Goal: Task Accomplishment & Management: Complete application form

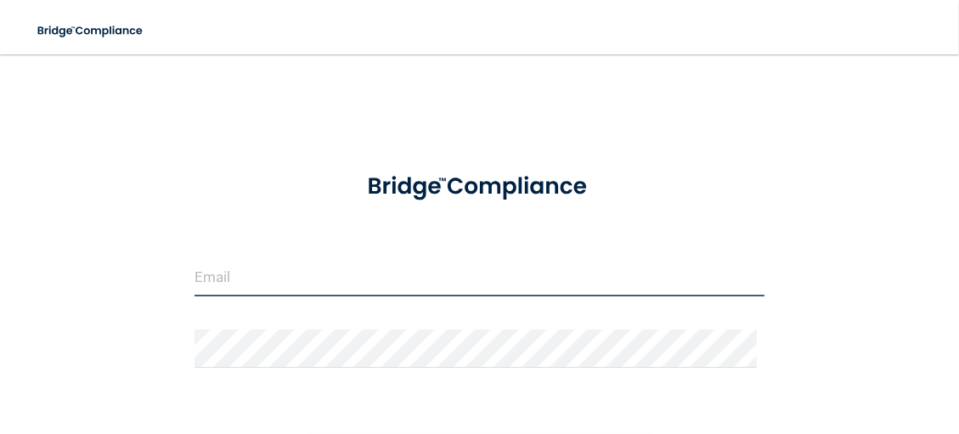
click at [357, 273] on input "email" at bounding box center [479, 277] width 570 height 38
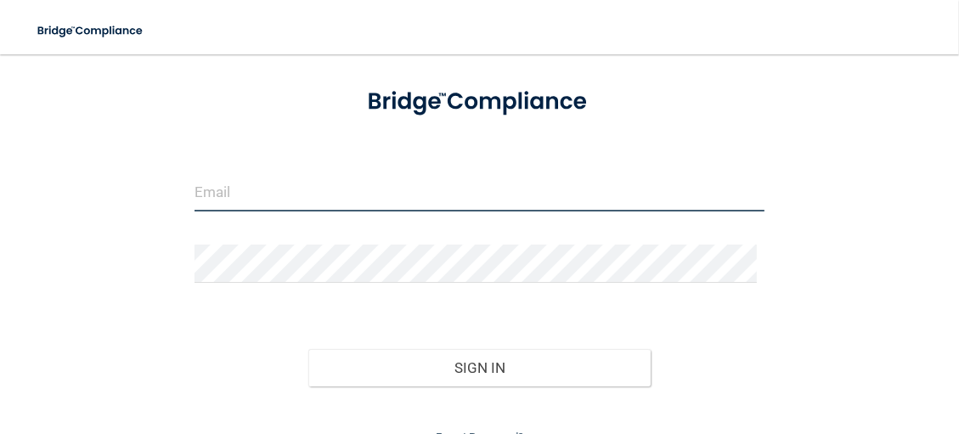
scroll to position [164, 0]
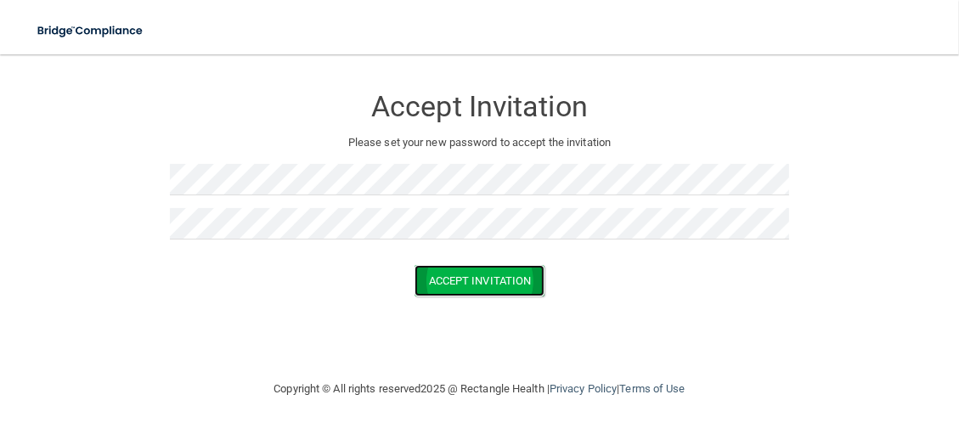
click at [498, 279] on button "Accept Invitation" at bounding box center [479, 280] width 131 height 31
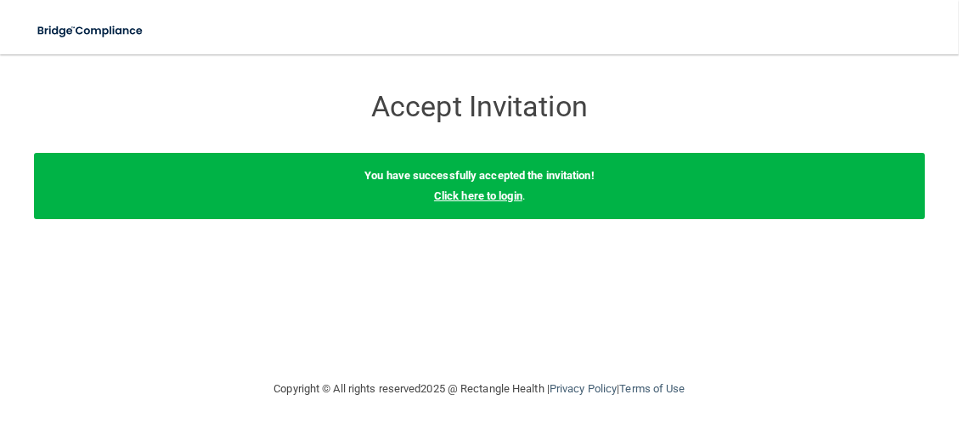
click at [489, 193] on link "Click here to login" at bounding box center [478, 195] width 88 height 13
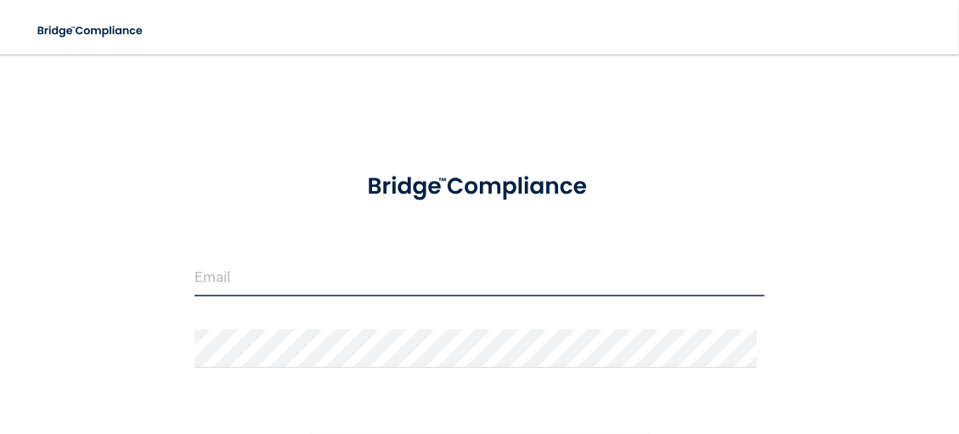
click at [217, 283] on input "email" at bounding box center [479, 277] width 570 height 38
type input "[EMAIL_ADDRESS][DOMAIN_NAME]"
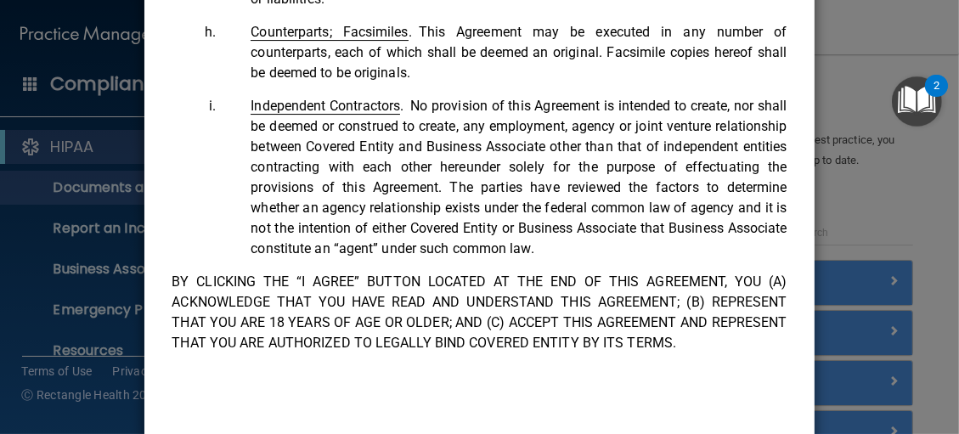
scroll to position [205, 0]
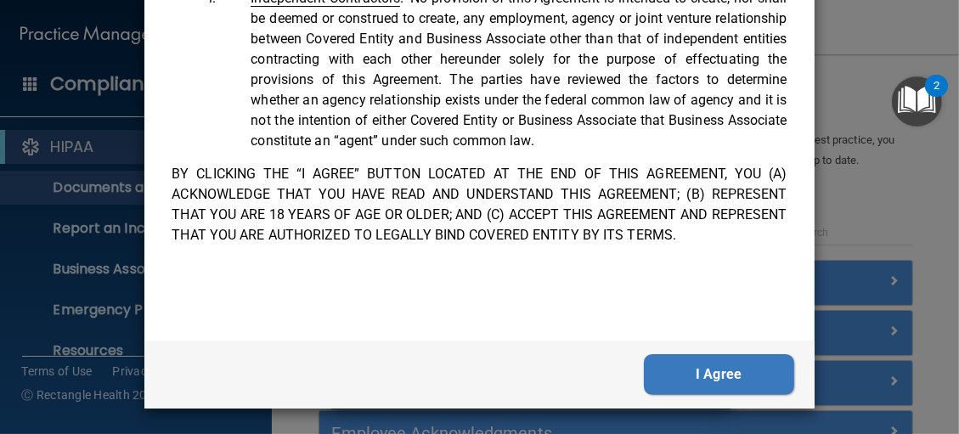
click at [676, 371] on button "I Agree" at bounding box center [719, 374] width 150 height 41
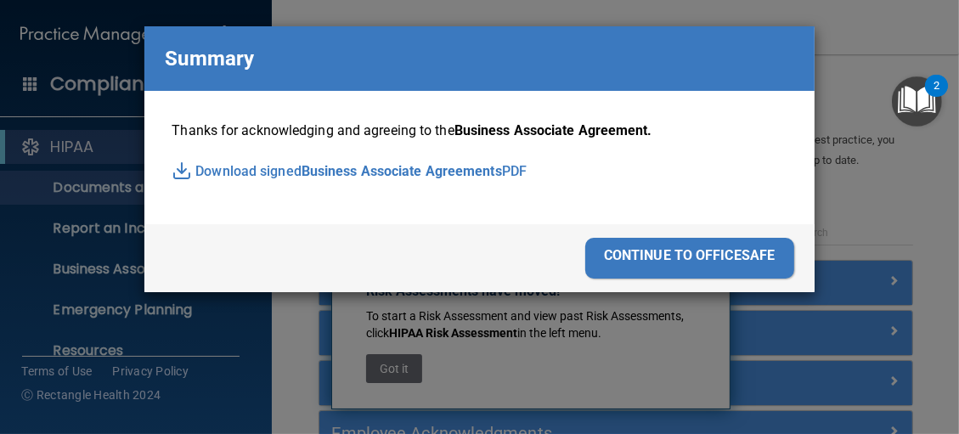
click at [626, 253] on div "continue to officesafe" at bounding box center [689, 258] width 209 height 41
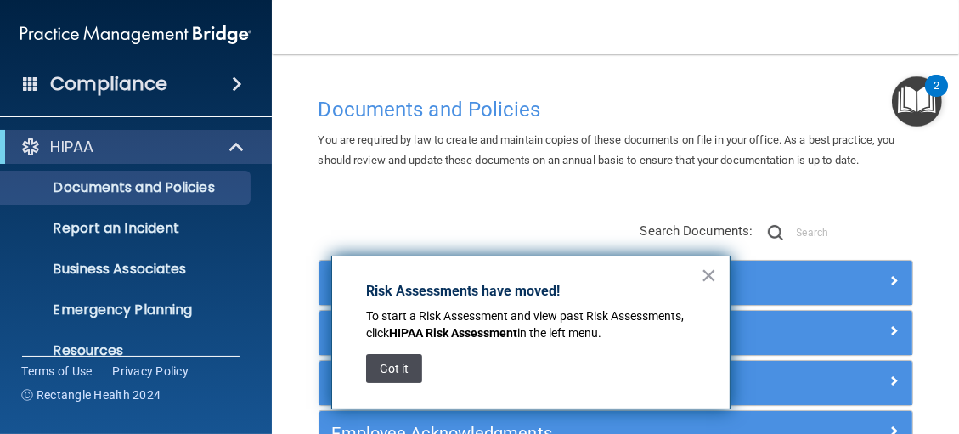
click at [408, 368] on button "Got it" at bounding box center [394, 368] width 56 height 29
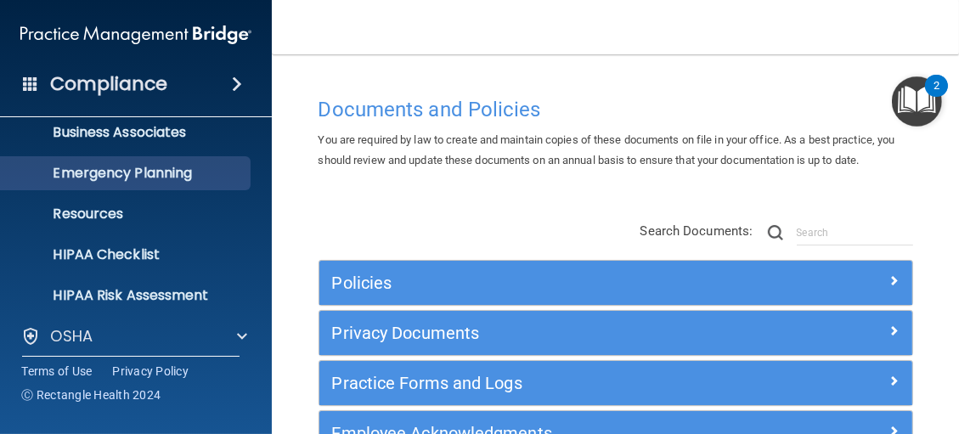
scroll to position [269, 0]
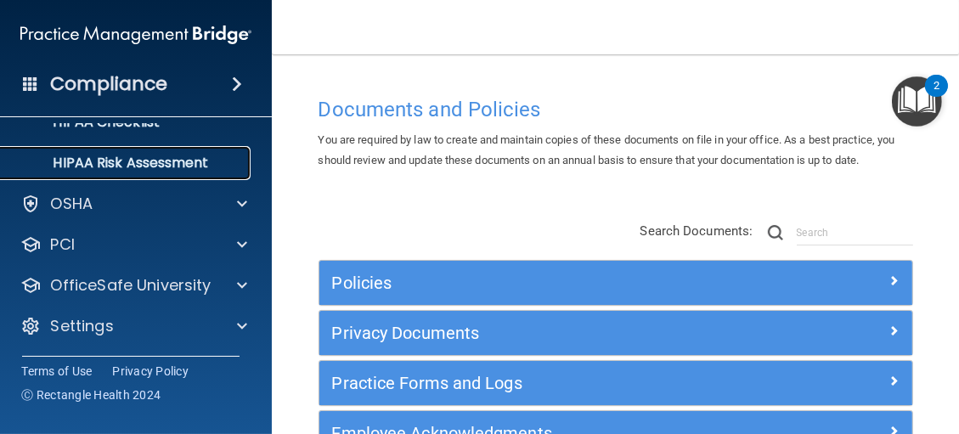
click at [166, 160] on p "HIPAA Risk Assessment" at bounding box center [127, 163] width 232 height 17
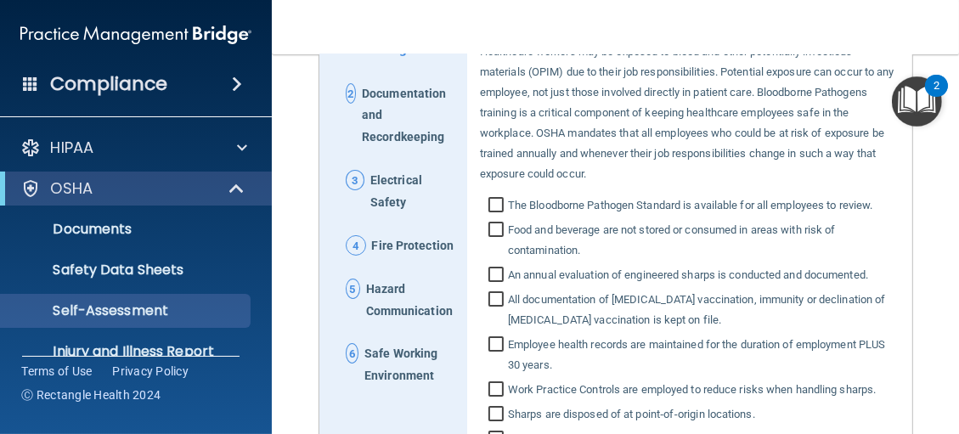
scroll to position [170, 0]
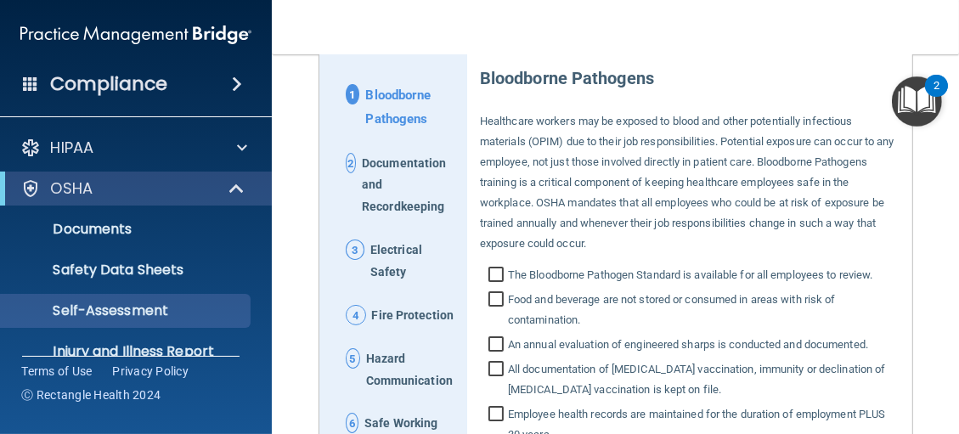
click at [489, 273] on input "The Bloodborne Pathogen Standard is available for all employees to review." at bounding box center [498, 276] width 20 height 17
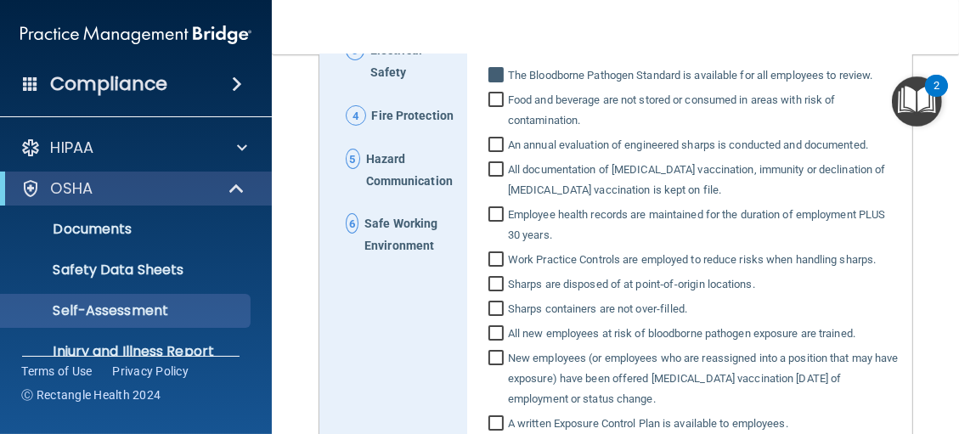
scroll to position [255, 0]
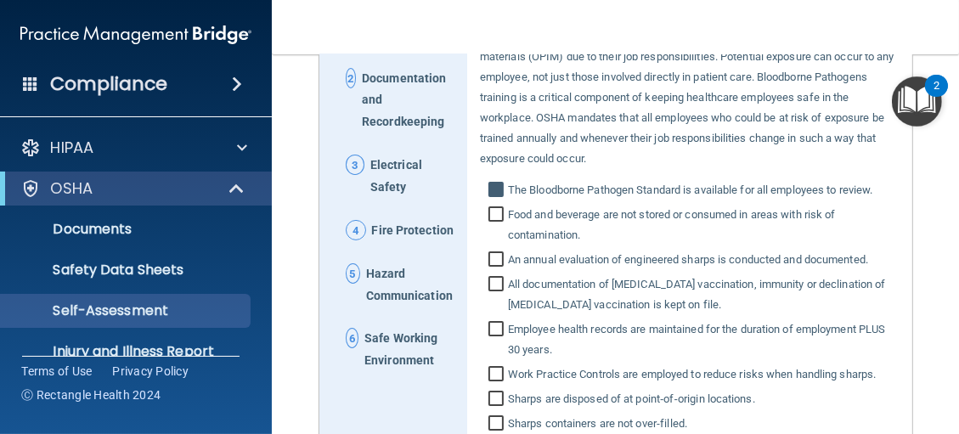
click at [488, 194] on input "The Bloodborne Pathogen Standard is available for all employees to review." at bounding box center [498, 191] width 20 height 17
click at [493, 183] on input "The Bloodborne Pathogen Standard is available for all employees to review." at bounding box center [498, 191] width 20 height 17
checkbox input "true"
click at [488, 213] on input "Food and beverage are not stored or consumed in areas with risk of contaminatio…" at bounding box center [498, 226] width 20 height 37
checkbox input "true"
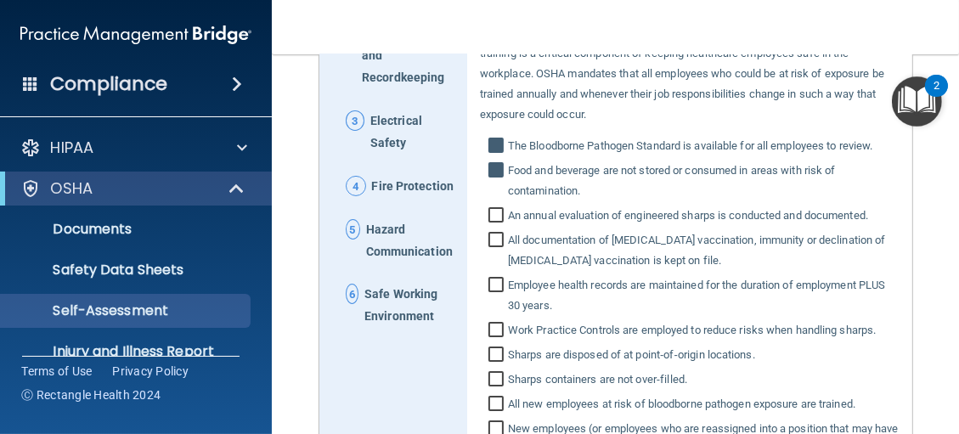
scroll to position [340, 0]
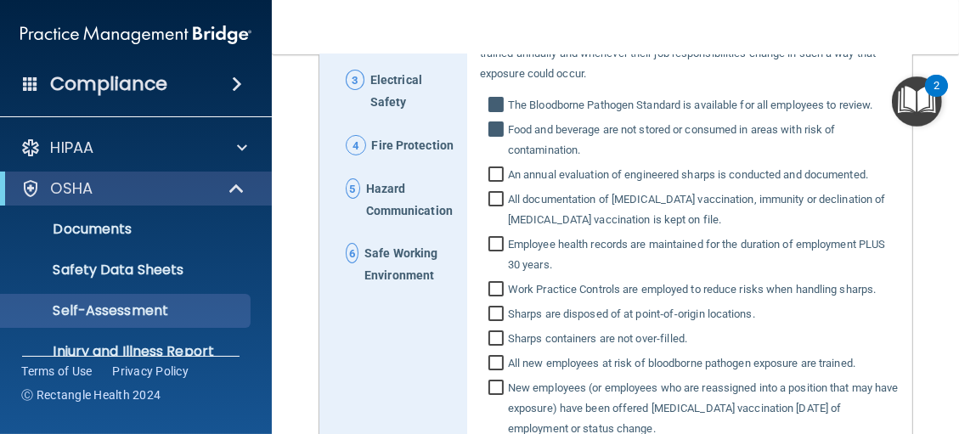
click at [488, 197] on input "All documentation of [MEDICAL_DATA] vaccination, immunity or declination of [ME…" at bounding box center [498, 211] width 20 height 37
checkbox input "true"
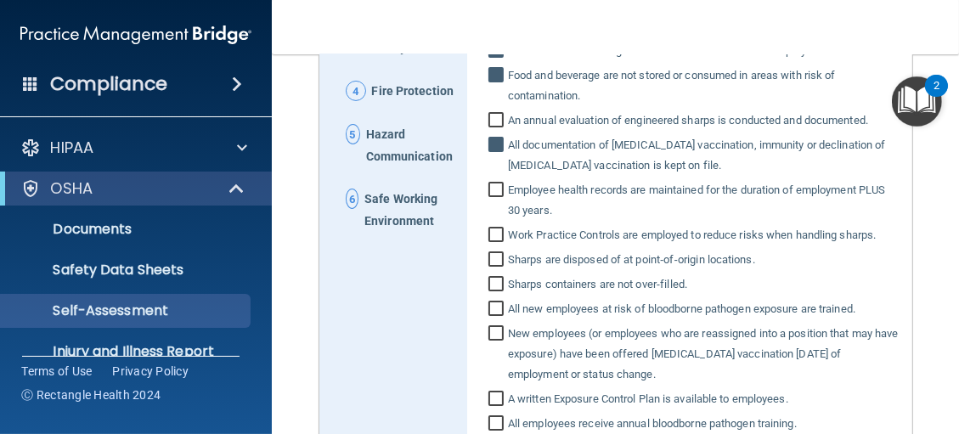
scroll to position [425, 0]
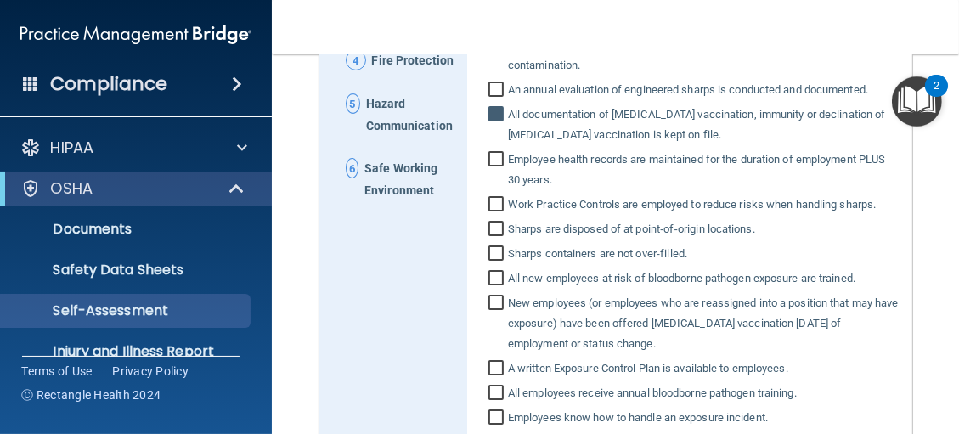
click at [489, 156] on input "Employee health records are maintained for the duration of employment PLUS 30 y…" at bounding box center [498, 171] width 20 height 37
click at [493, 160] on input "Employee health records are maintained for the duration of employment PLUS 30 y…" at bounding box center [498, 171] width 20 height 37
checkbox input "false"
click at [488, 114] on input "All documentation of [MEDICAL_DATA] vaccination, immunity or declination of [ME…" at bounding box center [498, 126] width 20 height 37
checkbox input "false"
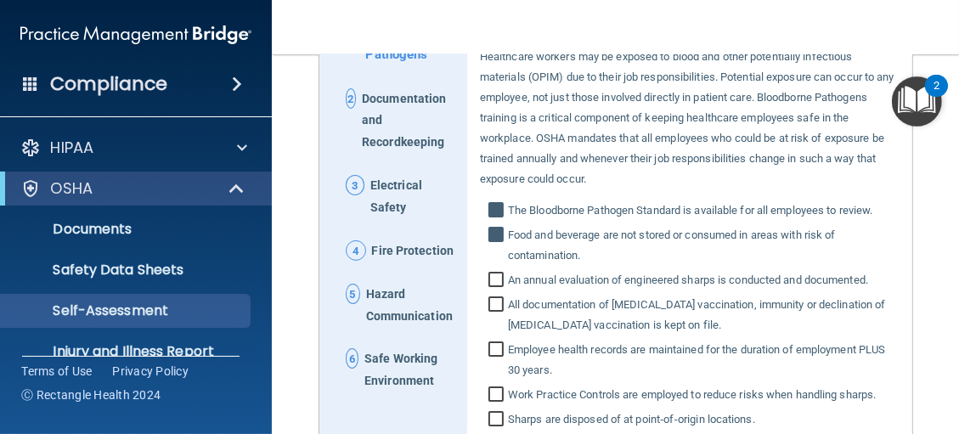
scroll to position [170, 0]
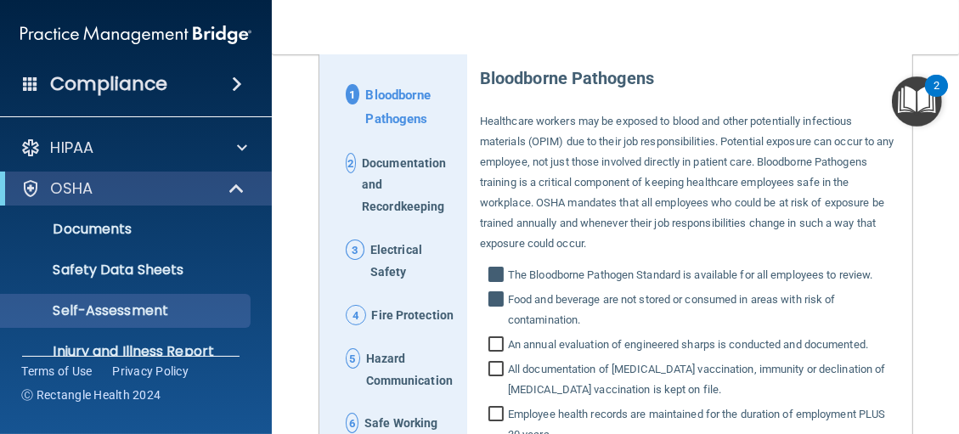
click at [488, 295] on input "Food and beverage are not stored or consumed in areas with risk of contaminatio…" at bounding box center [498, 311] width 20 height 37
checkbox input "false"
click at [496, 275] on input "The Bloodborne Pathogen Standard is available for all employees to review." at bounding box center [498, 276] width 20 height 17
checkbox input "false"
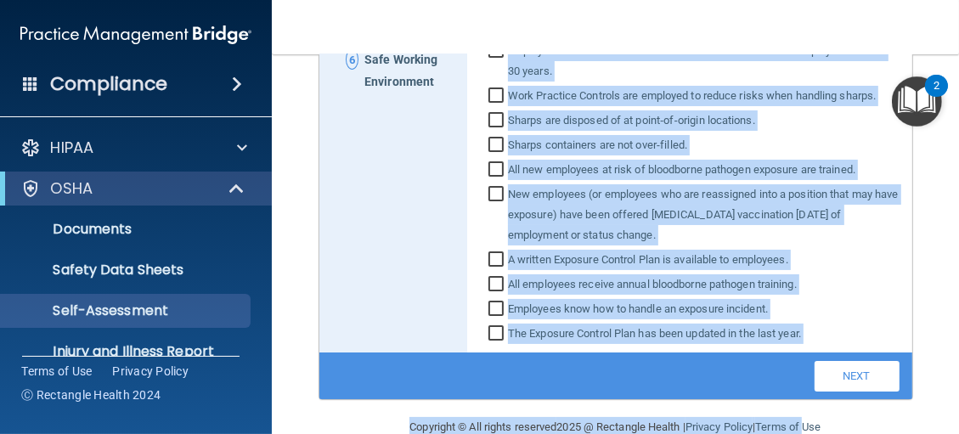
scroll to position [565, 0]
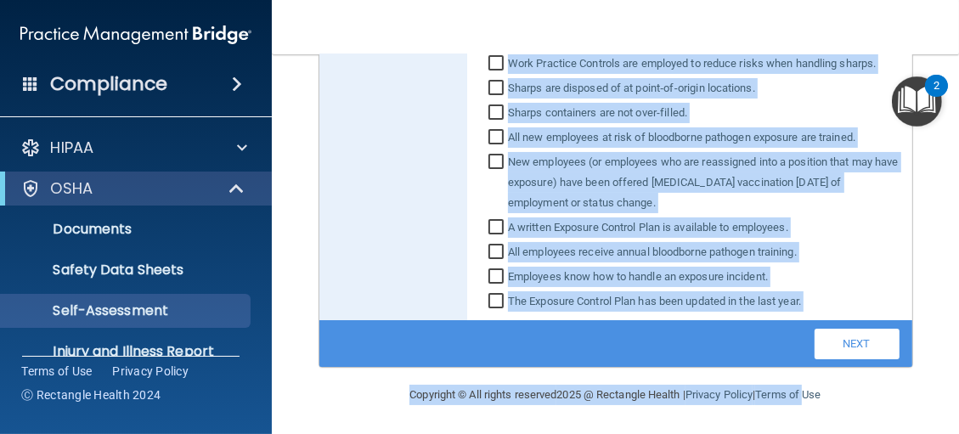
drag, startPoint x: 472, startPoint y: 77, endPoint x: 806, endPoint y: 296, distance: 399.2
drag, startPoint x: 806, startPoint y: 296, endPoint x: 790, endPoint y: 296, distance: 16.1
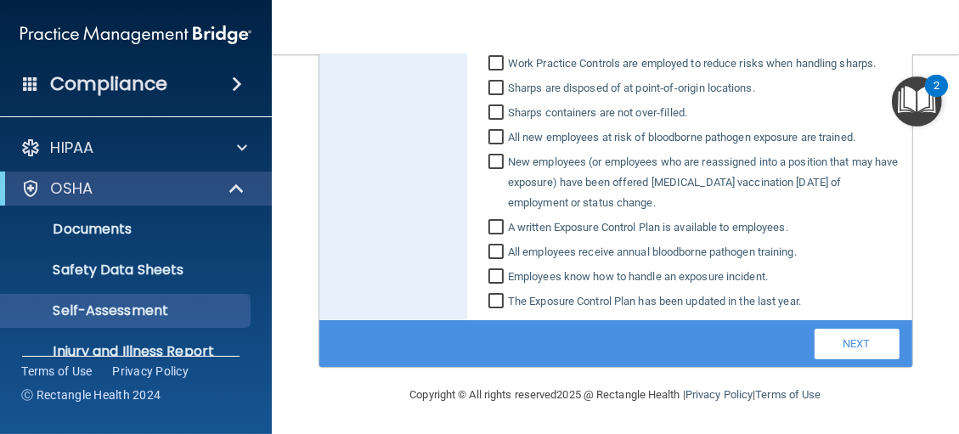
click at [317, 388] on div "Copyright © All rights reserved 2025 @ Rectangle Health | Privacy Policy | Term…" at bounding box center [616, 395] width 620 height 54
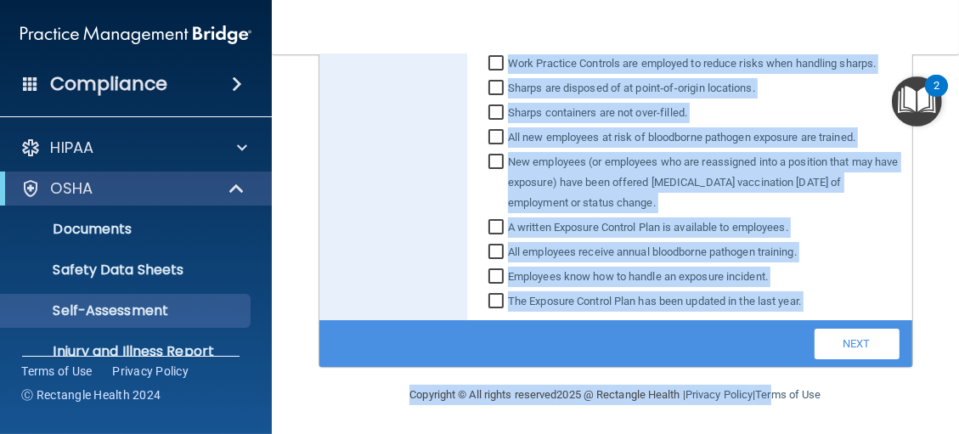
drag, startPoint x: 472, startPoint y: 78, endPoint x: 820, endPoint y: 314, distance: 420.6
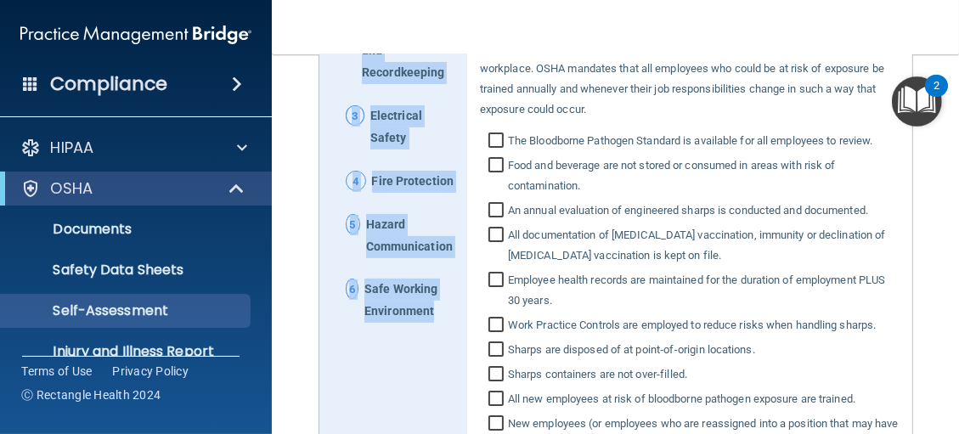
scroll to position [315, 0]
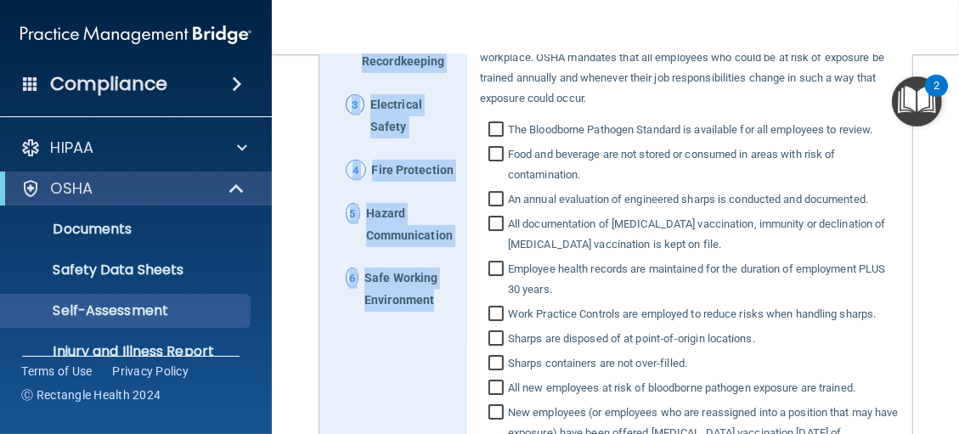
drag, startPoint x: 345, startPoint y: 181, endPoint x: 430, endPoint y: 332, distance: 173.4
click at [430, 332] on div "1 Bloodborne Pathogens 2 Documentation and Recordkeeping 3 Electrical Safety 4 …" at bounding box center [393, 412] width 149 height 1007
drag, startPoint x: 430, startPoint y: 332, endPoint x: 382, endPoint y: 301, distance: 57.0
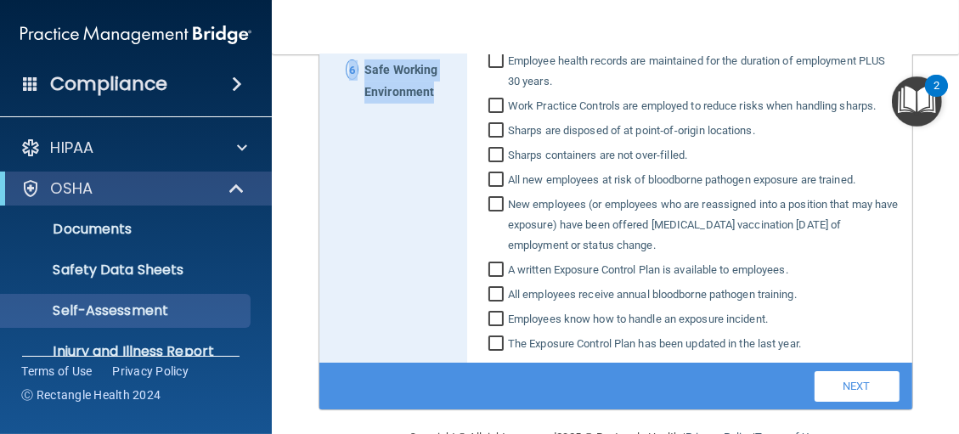
scroll to position [565, 0]
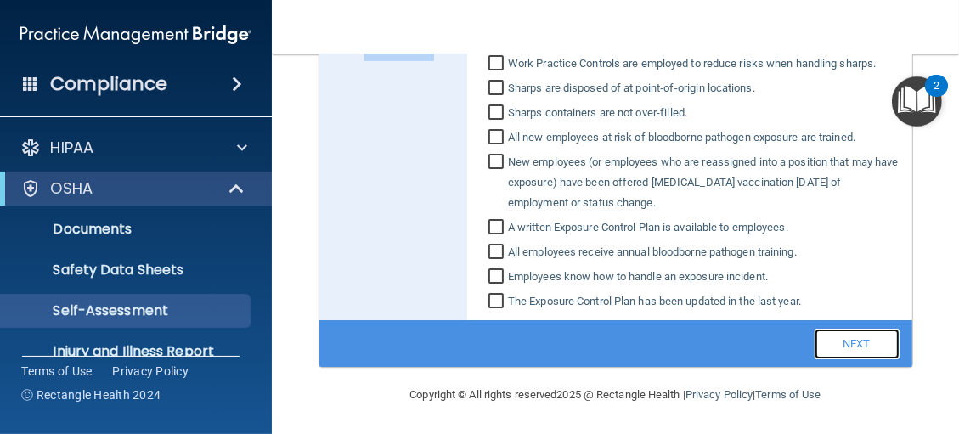
click at [829, 350] on link "Next" at bounding box center [856, 344] width 85 height 31
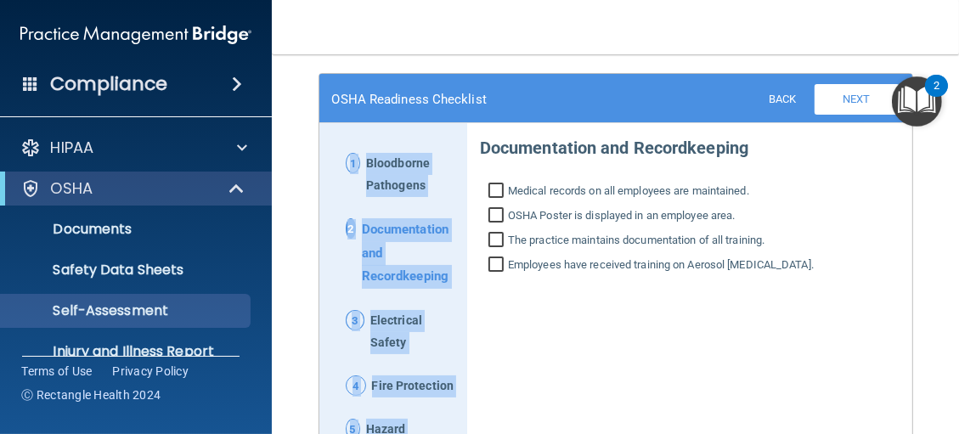
scroll to position [0, 0]
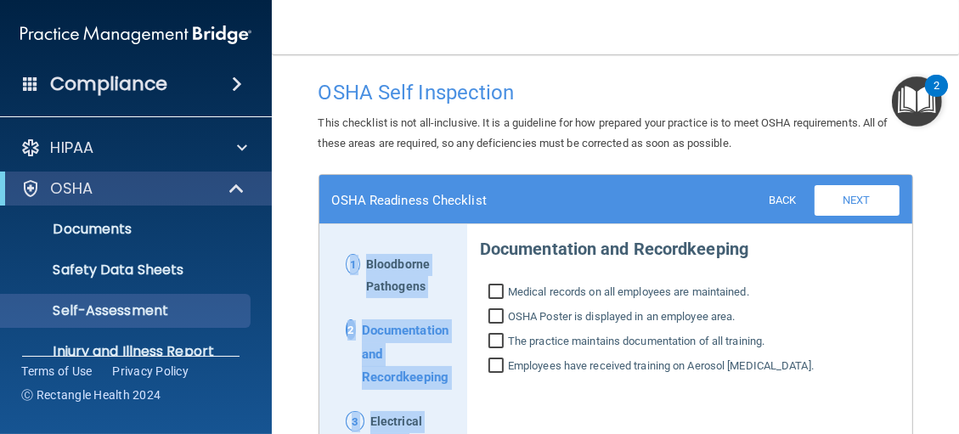
click at [541, 402] on div "1 Bloodborne Pathogens 2 Documentation and Recordkeeping 3 Electrical Safety 4 …" at bounding box center [615, 432] width 593 height 416
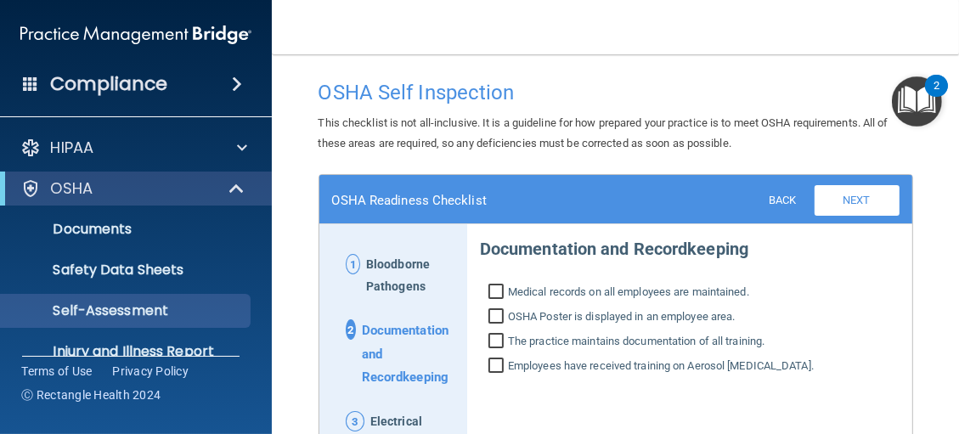
drag, startPoint x: 468, startPoint y: 245, endPoint x: 847, endPoint y: 374, distance: 400.9
click at [847, 374] on div "Documentation and Recordkeeping Medical records on all employees are maintained…" at bounding box center [689, 302] width 445 height 155
drag, startPoint x: 847, startPoint y: 374, endPoint x: 788, endPoint y: 363, distance: 60.5
click at [830, 200] on link "Next" at bounding box center [856, 200] width 85 height 31
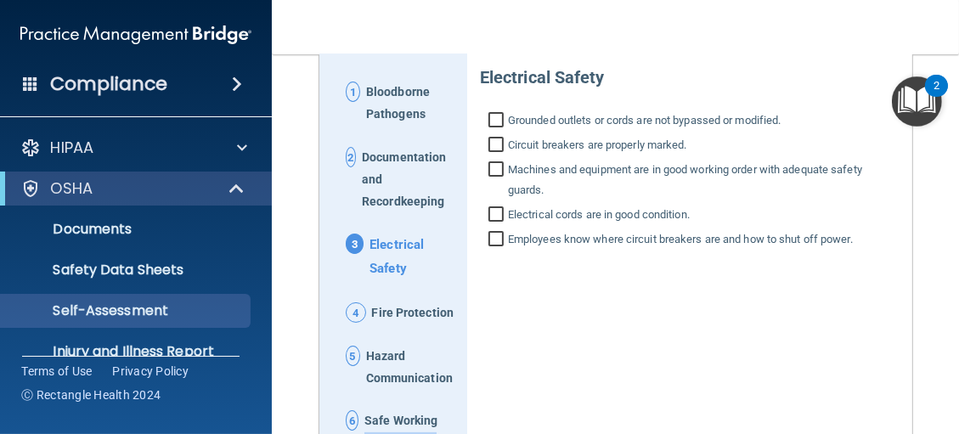
scroll to position [183, 0]
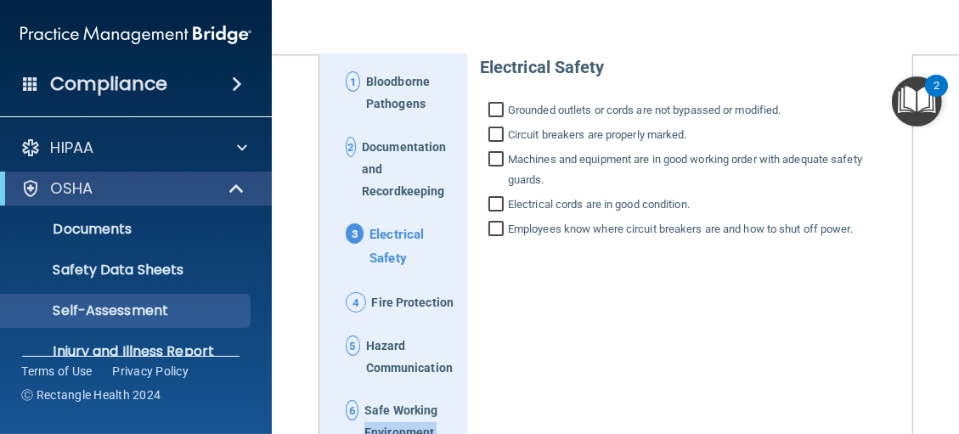
drag, startPoint x: 470, startPoint y: 247, endPoint x: 872, endPoint y: 237, distance: 402.6
click at [872, 237] on div "Electrical Safety Grounded outlets or cords are not bypassed or modified. Circu…" at bounding box center [689, 143] width 445 height 200
drag, startPoint x: 872, startPoint y: 237, endPoint x: 772, endPoint y: 232, distance: 100.3
click at [375, 301] on span "Fire Protection" at bounding box center [413, 303] width 82 height 22
click at [349, 303] on span "4" at bounding box center [356, 302] width 20 height 20
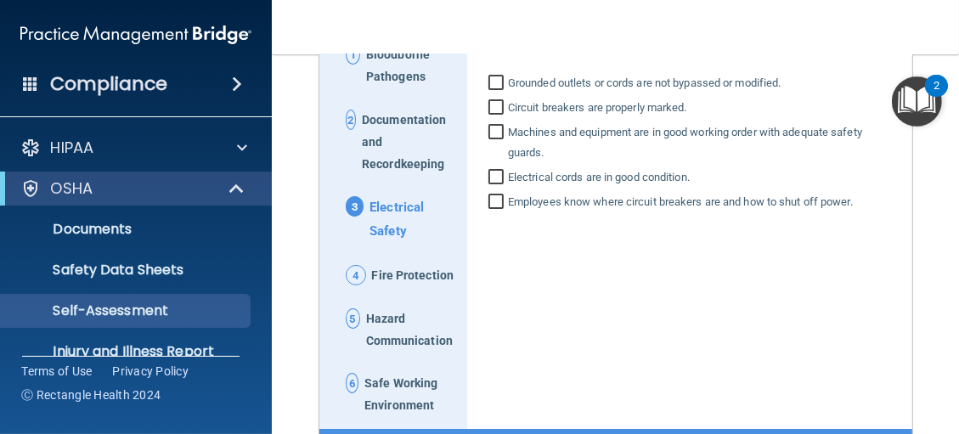
scroll to position [65, 0]
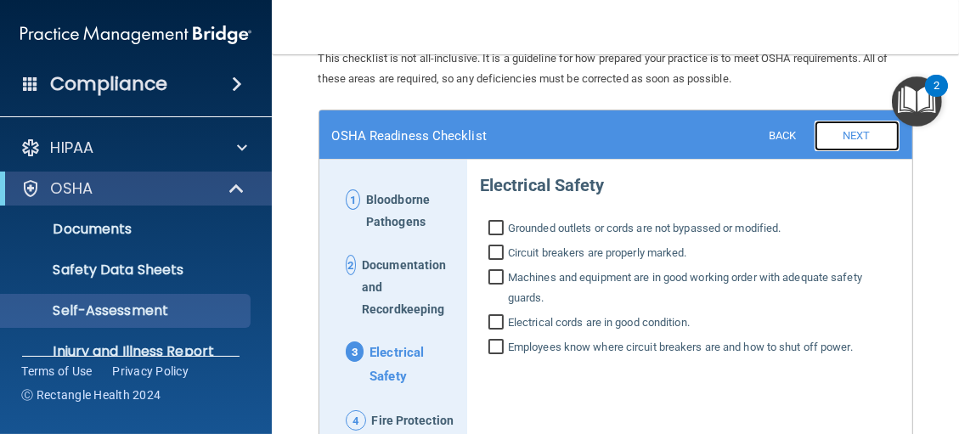
click at [829, 136] on link "Next" at bounding box center [856, 136] width 85 height 31
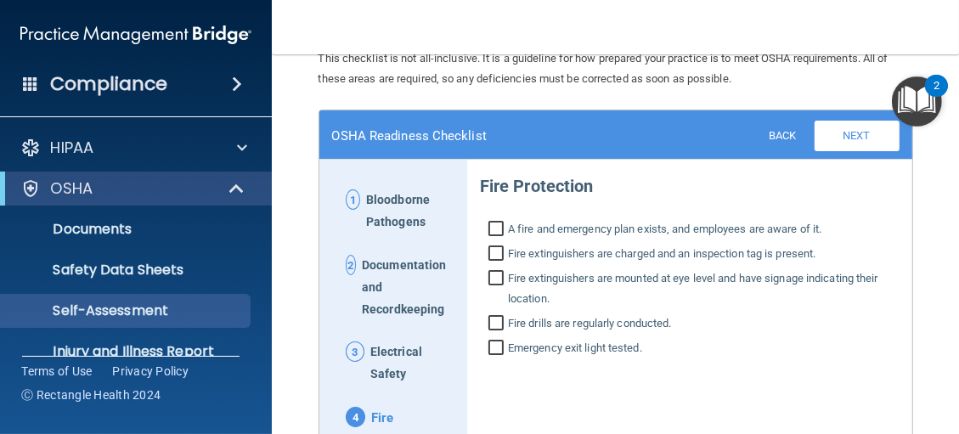
drag, startPoint x: 471, startPoint y: 187, endPoint x: 734, endPoint y: 346, distance: 307.8
click at [734, 346] on div "Fire Protection A fire and emergency plan exists, and employees are aware of it…" at bounding box center [689, 262] width 445 height 200
drag, startPoint x: 734, startPoint y: 346, endPoint x: 653, endPoint y: 254, distance: 123.3
click at [817, 133] on link "Next" at bounding box center [856, 136] width 85 height 31
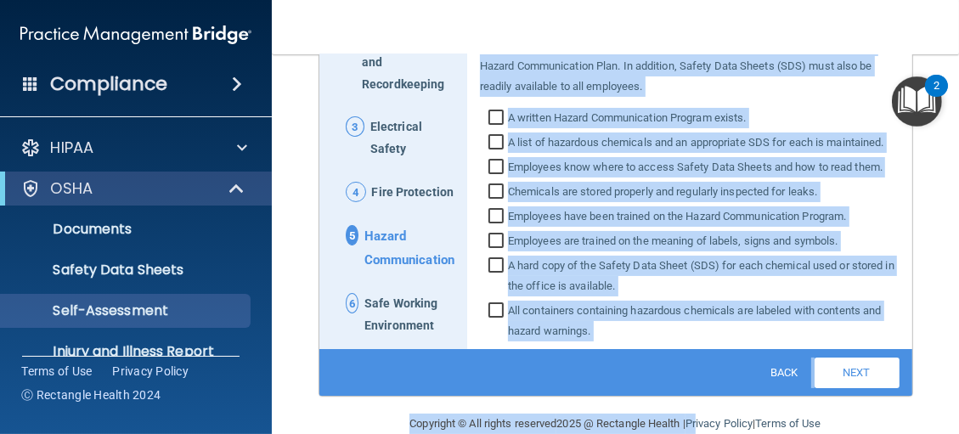
scroll to position [319, 0]
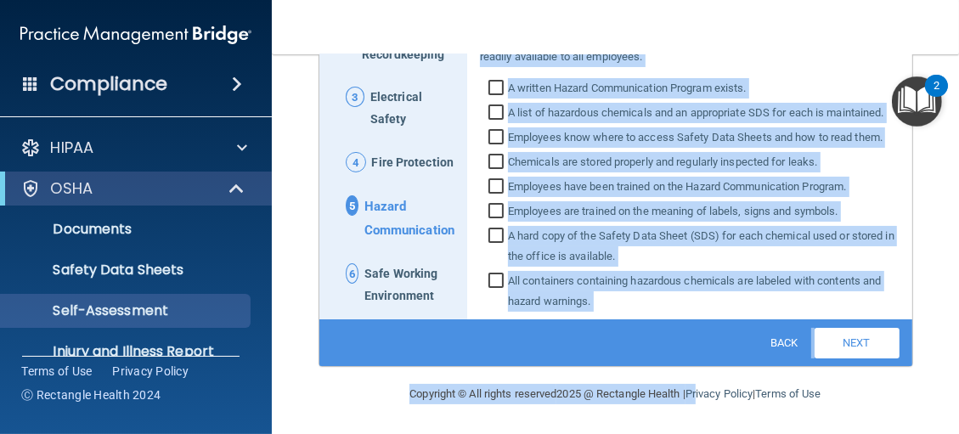
drag, startPoint x: 473, startPoint y: 187, endPoint x: 591, endPoint y: 309, distance: 169.9
click at [591, 309] on div "Hazard Communication Hazard Communication training is mandated by [PERSON_NAME]…" at bounding box center [689, 109] width 419 height 403
drag, startPoint x: 591, startPoint y: 309, endPoint x: 567, endPoint y: 296, distance: 27.0
click at [850, 346] on link "Next" at bounding box center [856, 343] width 85 height 31
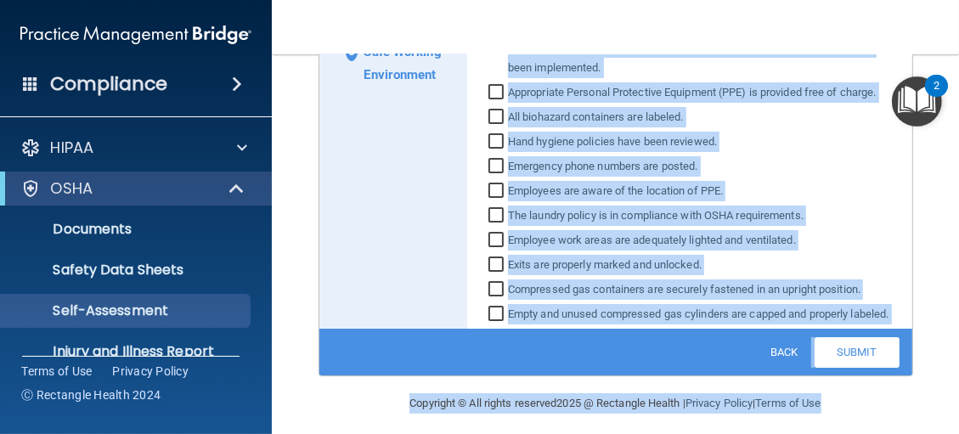
scroll to position [548, 0]
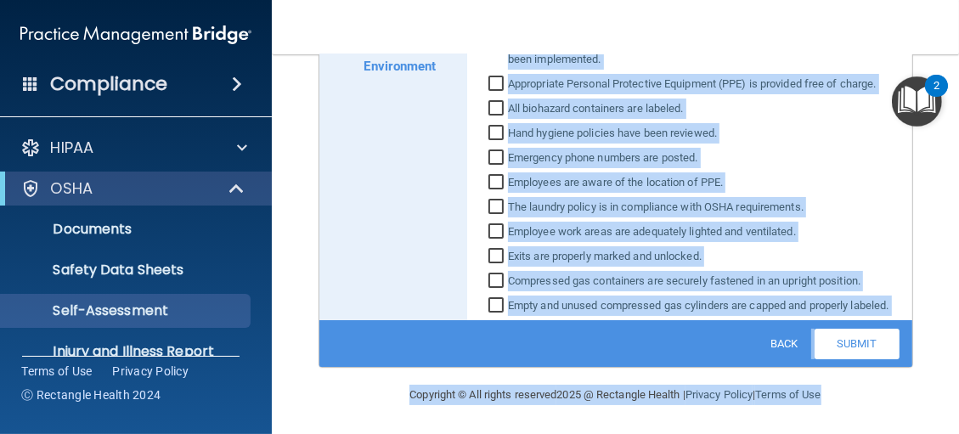
drag, startPoint x: 473, startPoint y: 82, endPoint x: 895, endPoint y: 307, distance: 477.8
click at [895, 307] on div "Safe Working Environment Work areas are orderly and easy to clean and disinfect…" at bounding box center [689, 0] width 445 height 639
click at [773, 344] on link "Back" at bounding box center [783, 343] width 55 height 24
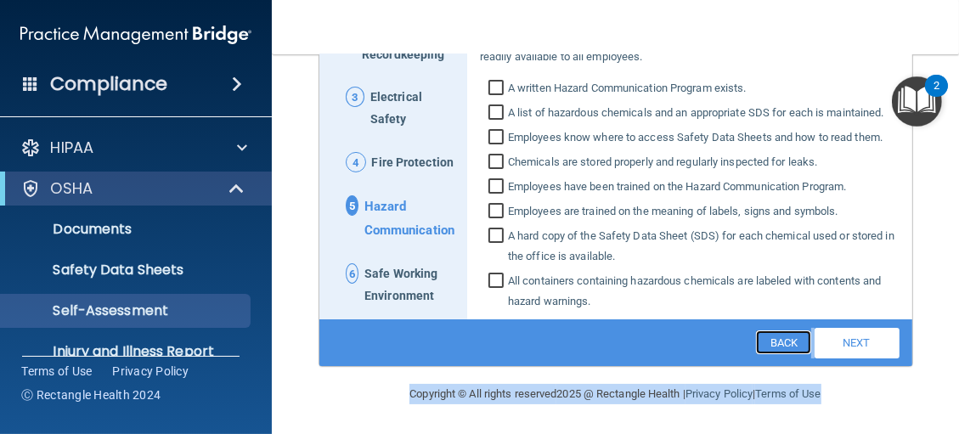
click at [773, 343] on link "Back" at bounding box center [783, 342] width 55 height 24
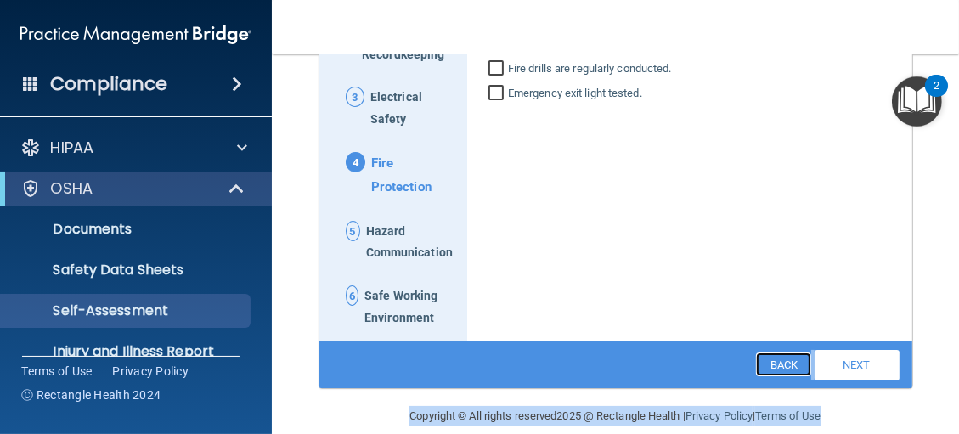
click at [775, 359] on link "Back" at bounding box center [783, 364] width 55 height 24
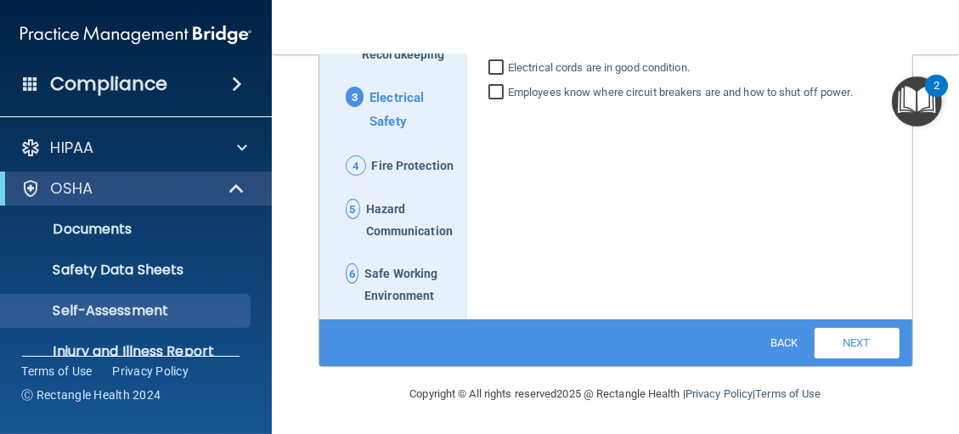
click at [775, 359] on div "Back Next Download PDF" at bounding box center [615, 342] width 593 height 47
click at [777, 349] on link "Back" at bounding box center [783, 342] width 55 height 24
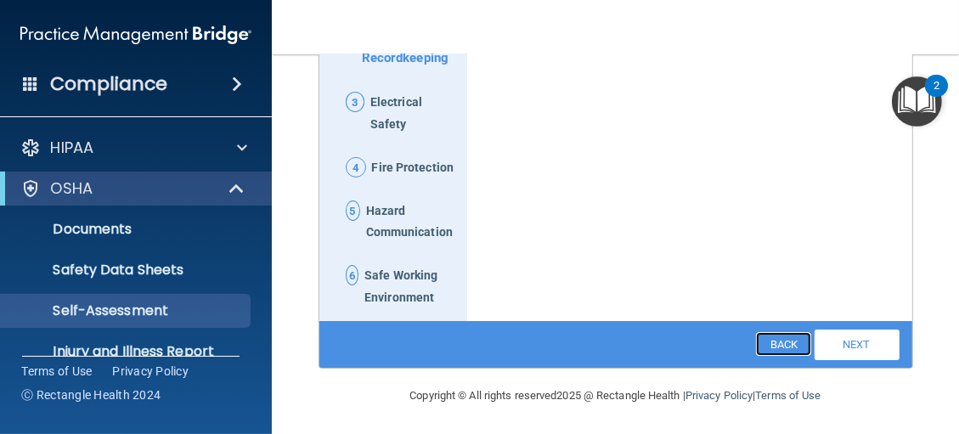
click at [773, 346] on link "Back" at bounding box center [783, 344] width 55 height 24
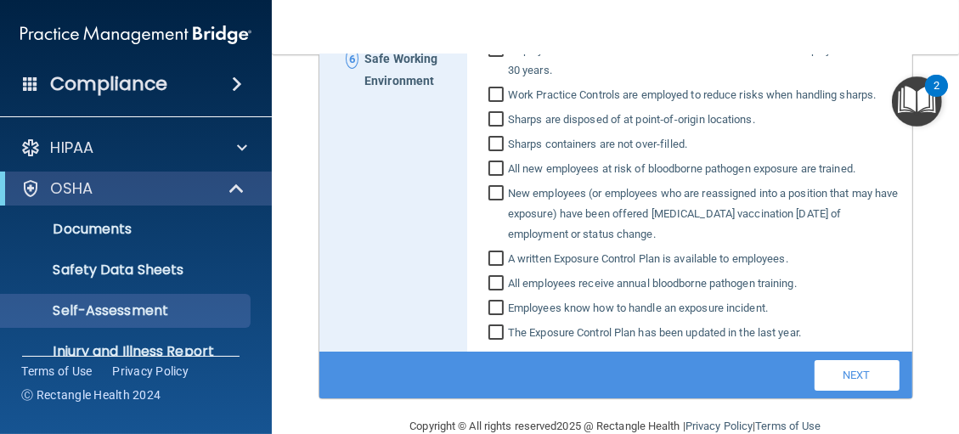
scroll to position [565, 0]
